Goal: Information Seeking & Learning: Learn about a topic

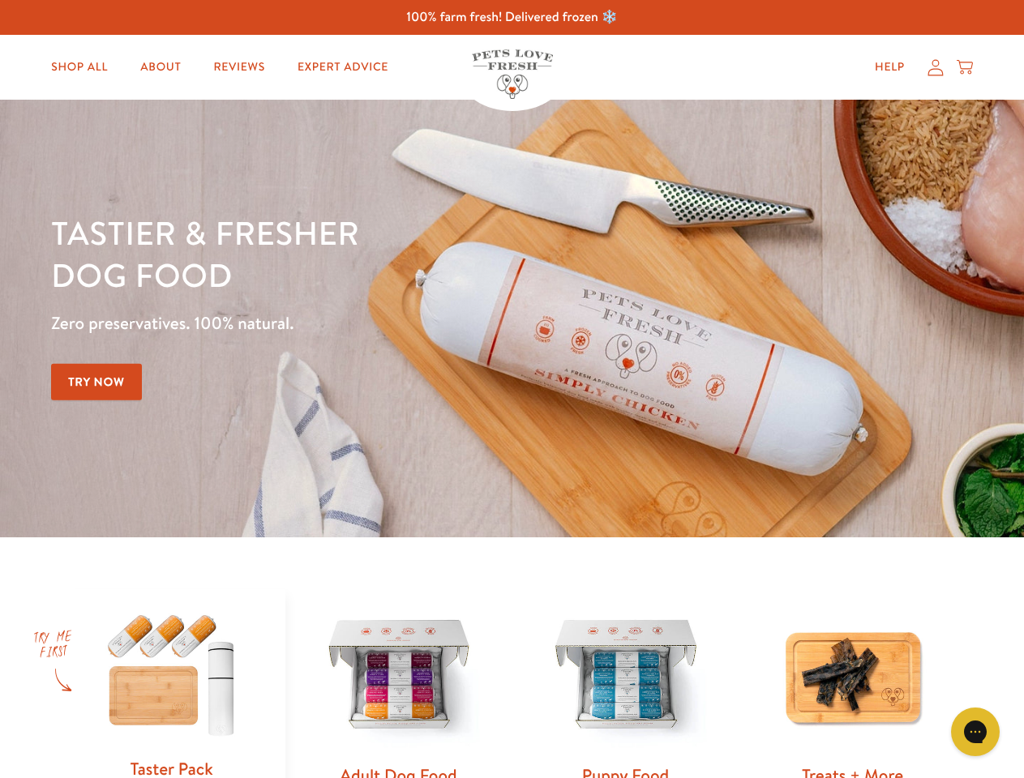
click at [511, 389] on div "Tastier & fresher dog food Zero preservatives. 100% natural. Try Now" at bounding box center [358, 319] width 614 height 214
click at [975, 732] on icon "Gorgias live chat" at bounding box center [974, 731] width 15 height 15
